Goal: Find specific page/section: Find specific page/section

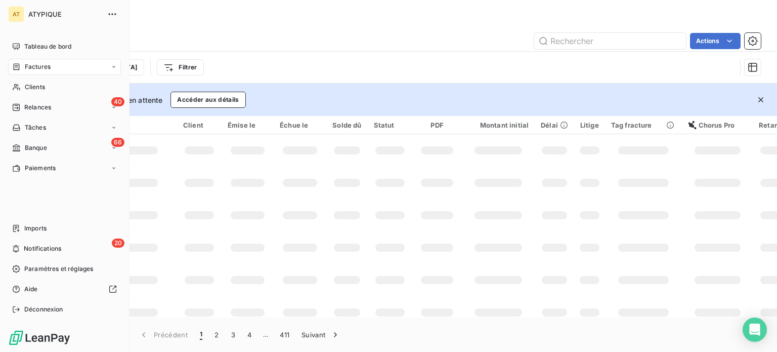
click at [31, 62] on span "Factures" at bounding box center [38, 66] width 26 height 9
click at [40, 39] on div "Tableau de bord" at bounding box center [64, 46] width 113 height 16
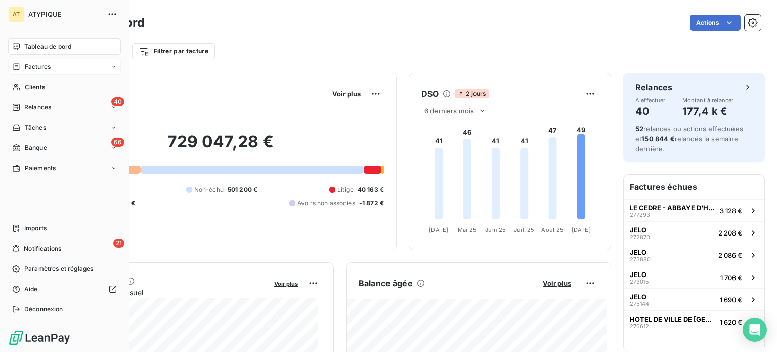
click at [32, 68] on span "Factures" at bounding box center [38, 66] width 26 height 9
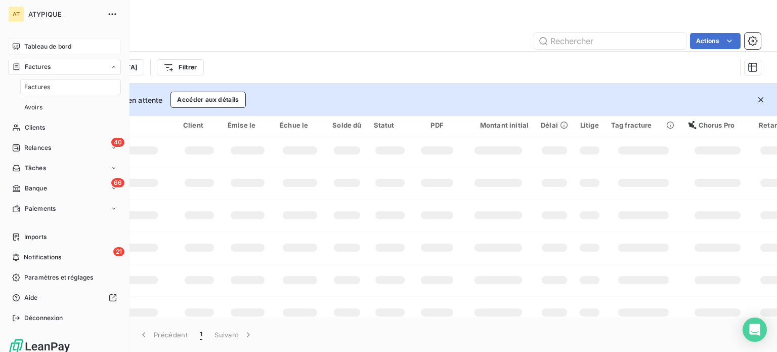
click at [40, 48] on span "Tableau de bord" at bounding box center [47, 46] width 47 height 9
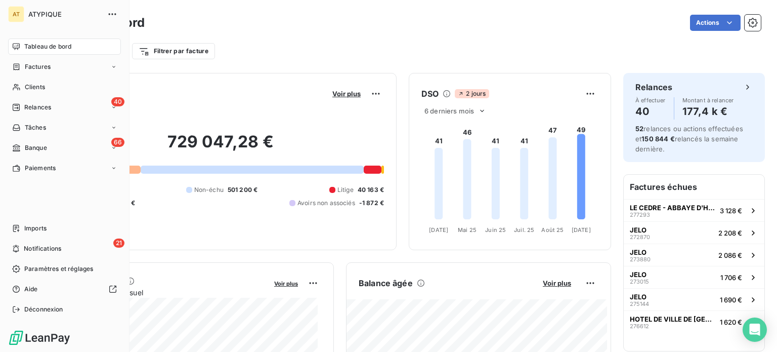
click at [45, 50] on span "Tableau de bord" at bounding box center [47, 46] width 47 height 9
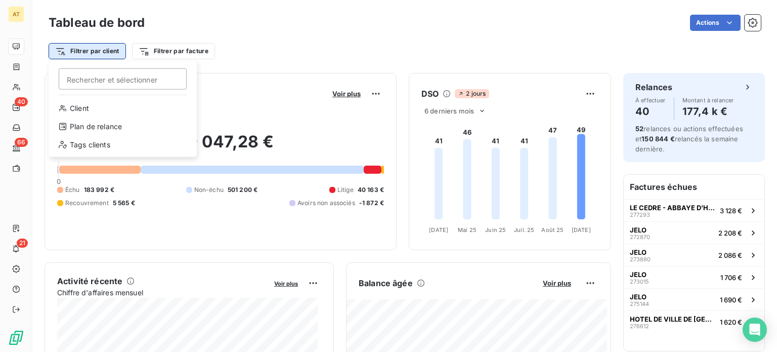
click at [85, 52] on html "AT 40 66 21 Tableau de bord Actions Filtrer par client Rechercher et sélectionn…" at bounding box center [388, 176] width 777 height 352
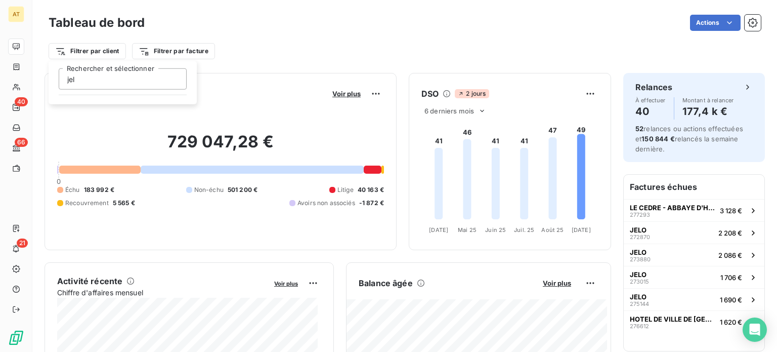
type input "jelo"
click at [203, 64] on html "AT 40 66 21 Tableau de bord Actions Filtrer par client Filtrer par facture Enco…" at bounding box center [388, 176] width 777 height 352
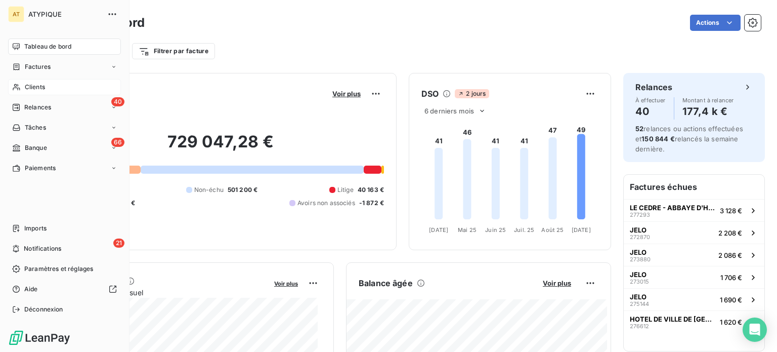
click at [33, 85] on span "Clients" at bounding box center [35, 86] width 20 height 9
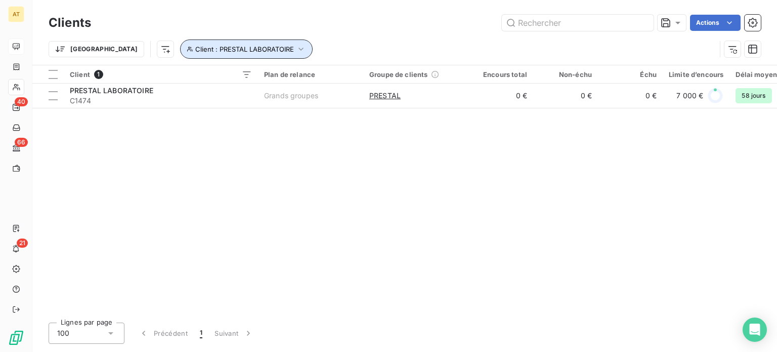
drag, startPoint x: 224, startPoint y: 49, endPoint x: 222, endPoint y: 54, distance: 5.9
click at [224, 49] on span "Client : PRESTAL LABORATOIRE" at bounding box center [244, 49] width 99 height 8
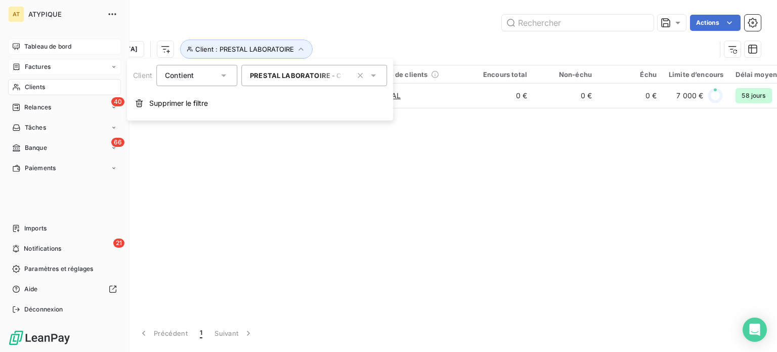
click at [54, 68] on div "Factures" at bounding box center [64, 67] width 113 height 16
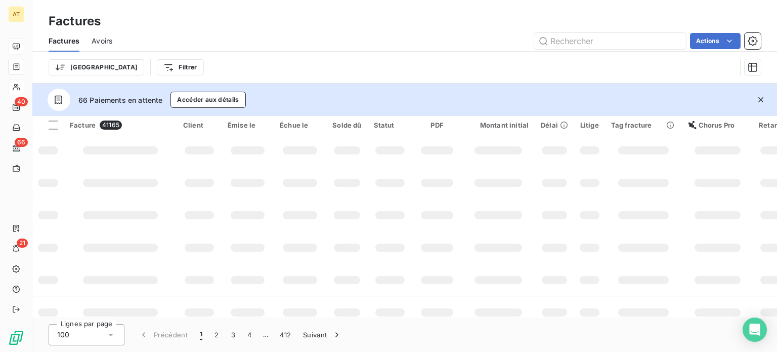
click at [5, 41] on div "AT 40 66 21" at bounding box center [16, 176] width 32 height 352
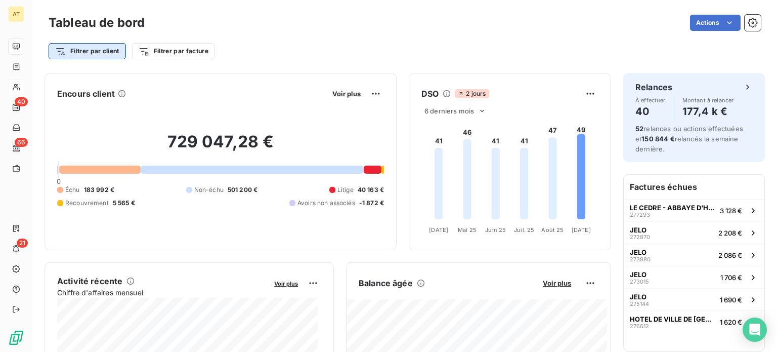
click at [97, 54] on html "AT 40 66 21 Tableau de bord Actions Filtrer par client Filtrer par facture Enco…" at bounding box center [388, 176] width 777 height 352
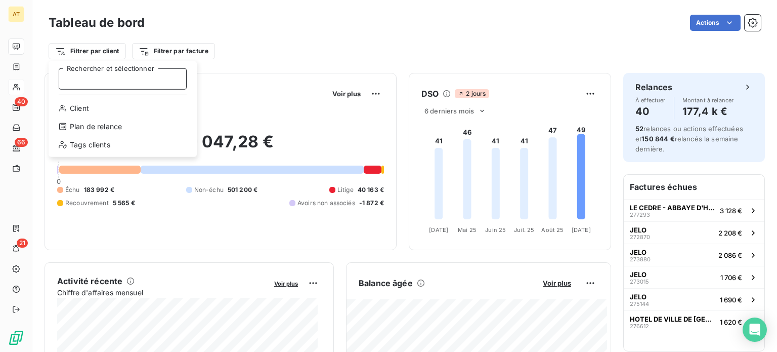
click at [90, 76] on input "Rechercher et sélectionner" at bounding box center [123, 78] width 128 height 21
type input "jelo"
click at [158, 36] on html "AT 40 66 21 Tableau de bord Actions Filtrer par client jelo Rechercher et sélec…" at bounding box center [388, 176] width 777 height 352
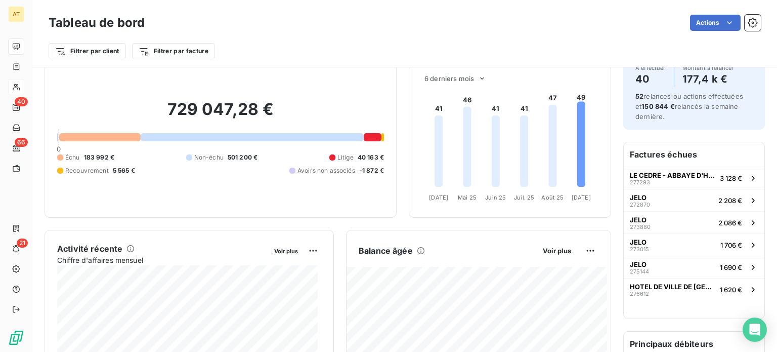
scroll to position [51, 0]
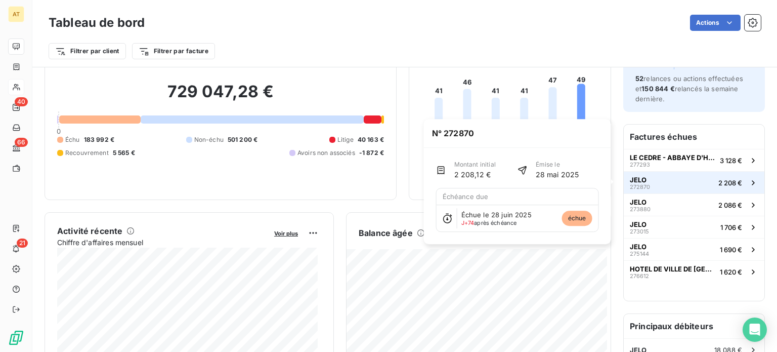
click at [639, 185] on span "272870" at bounding box center [640, 187] width 20 height 6
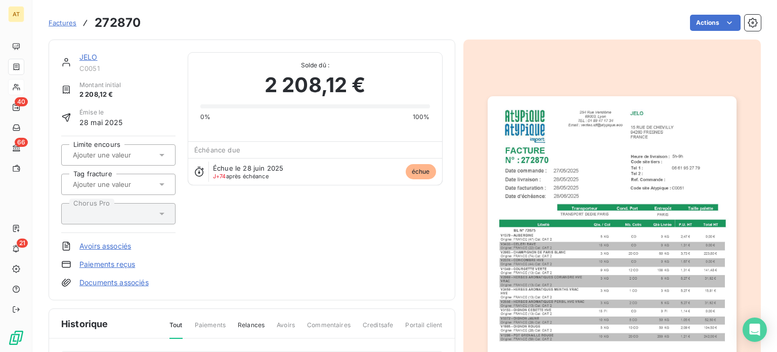
click at [84, 55] on link "JELO" at bounding box center [88, 57] width 18 height 9
